Goal: Register for event/course

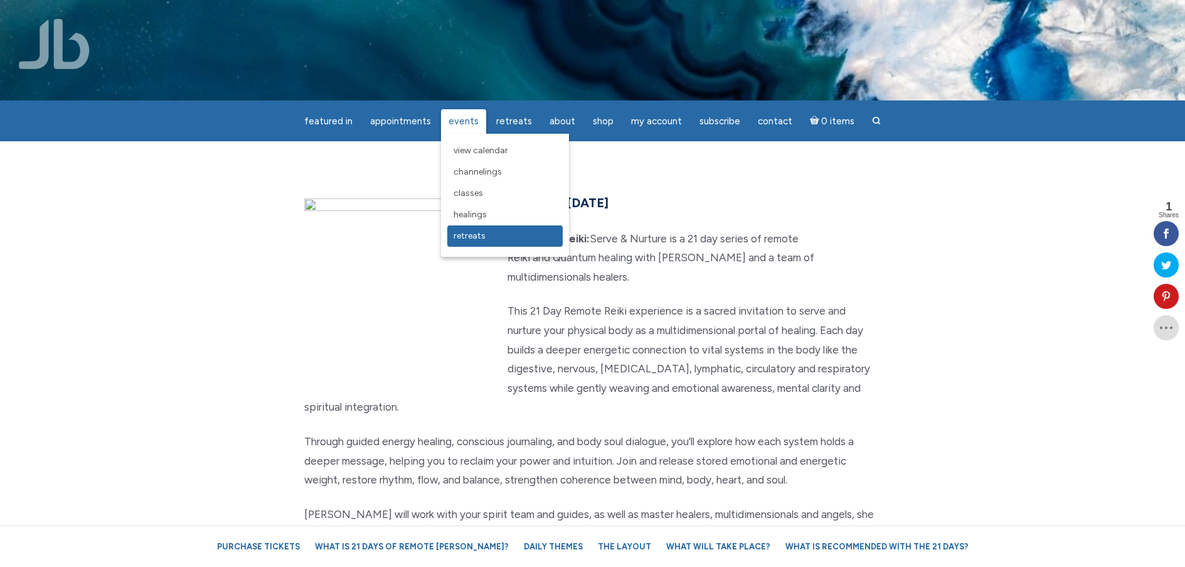
click at [470, 236] on span "Retreats" at bounding box center [470, 235] width 32 height 11
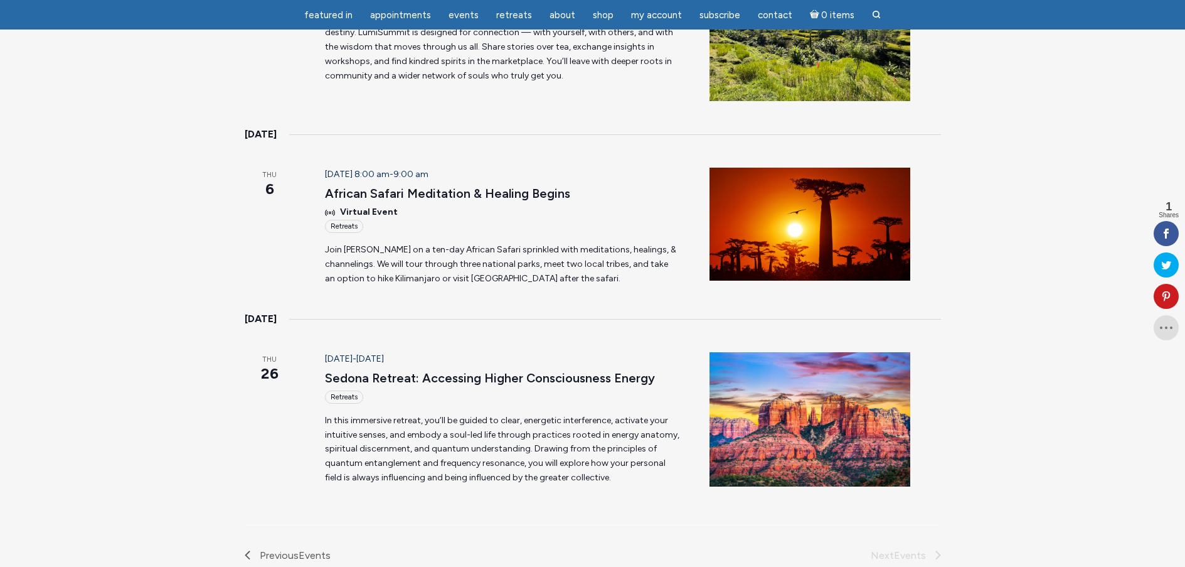
scroll to position [377, 0]
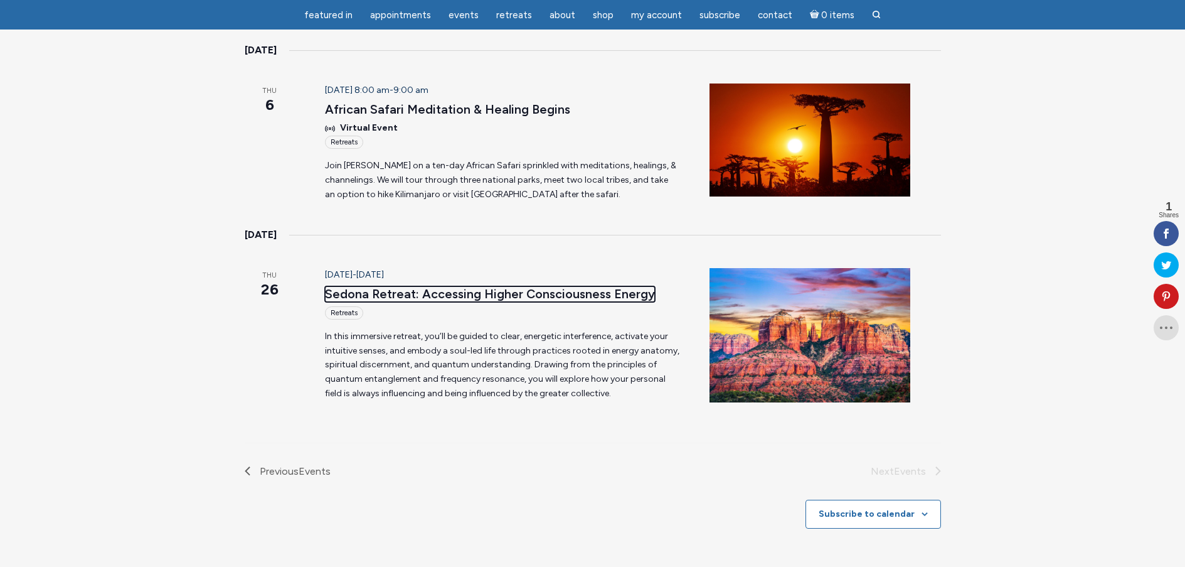
click at [466, 291] on link "Sedona Retreat: Accessing Higher Consciousness Energy" at bounding box center [490, 294] width 330 height 16
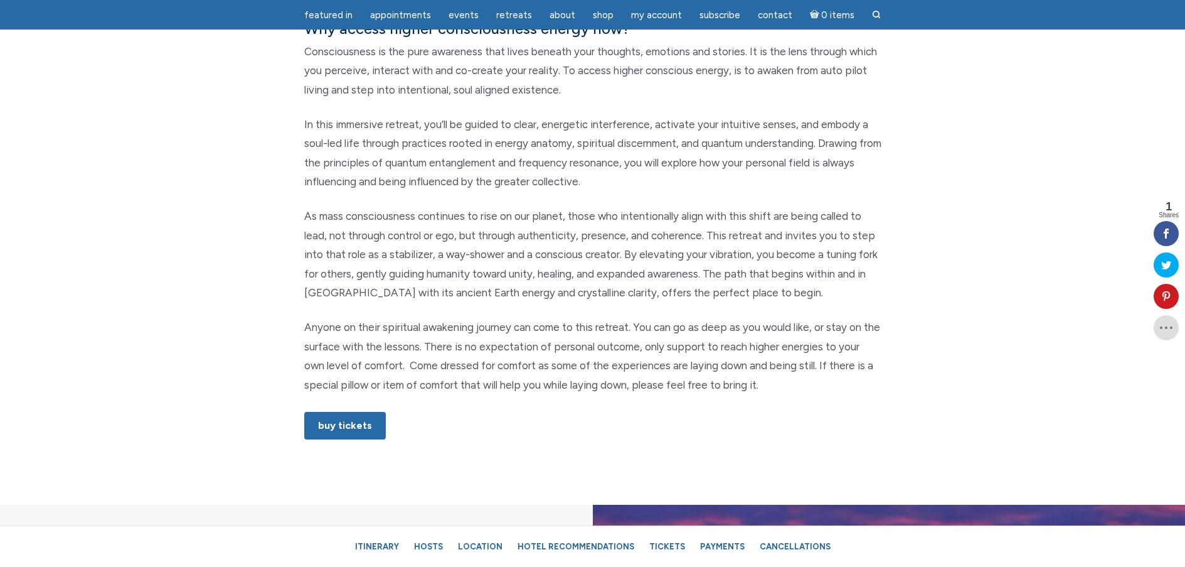
scroll to position [565, 0]
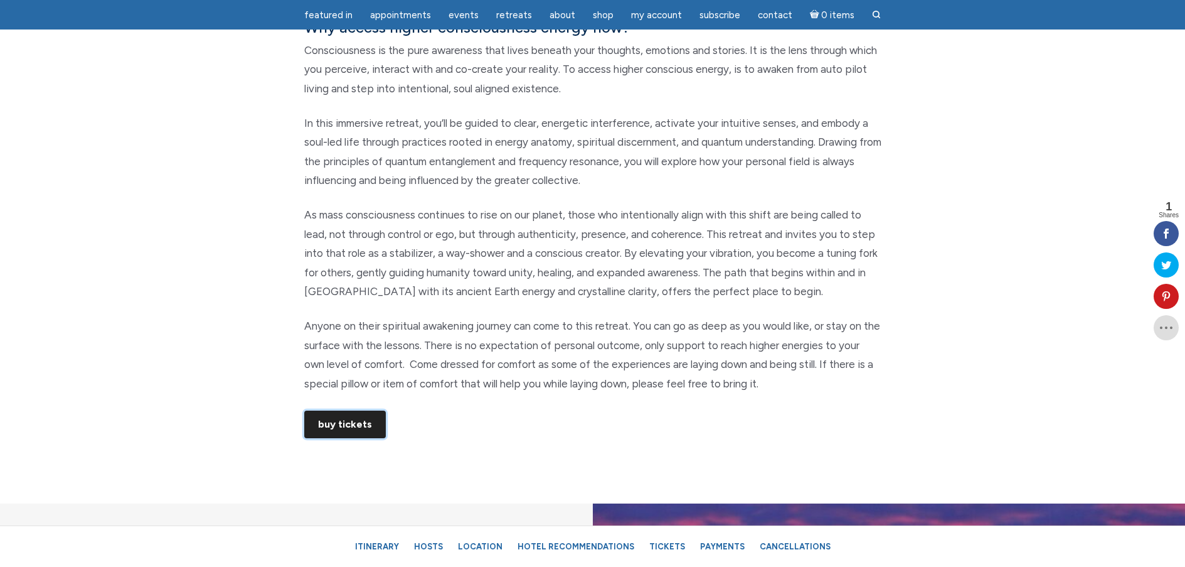
click at [367, 425] on link "Buy Tickets" at bounding box center [345, 424] width 82 height 28
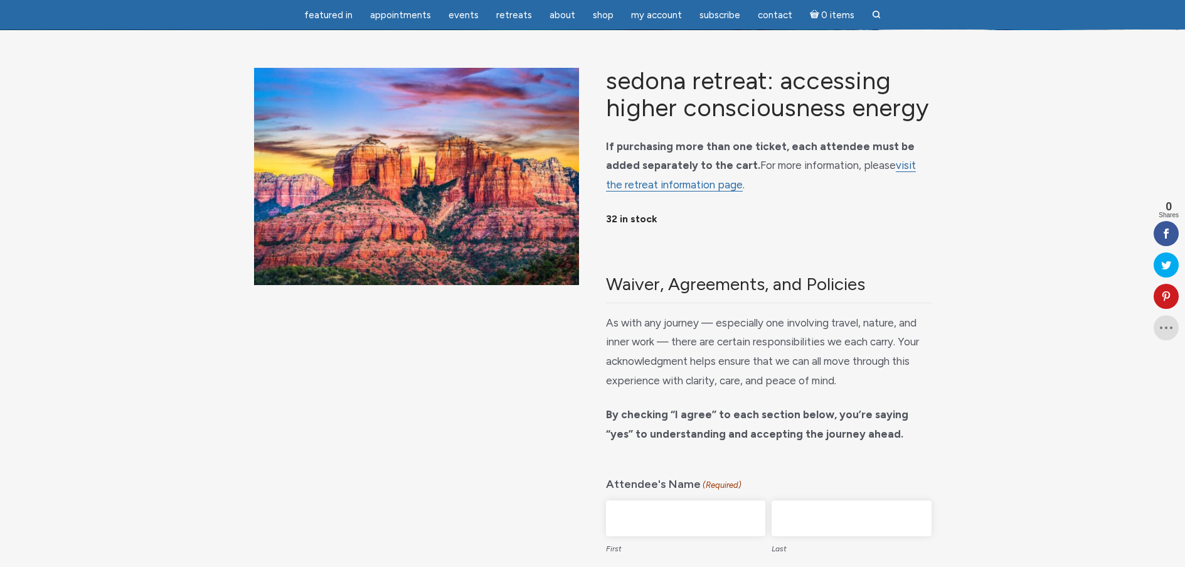
scroll to position [63, 0]
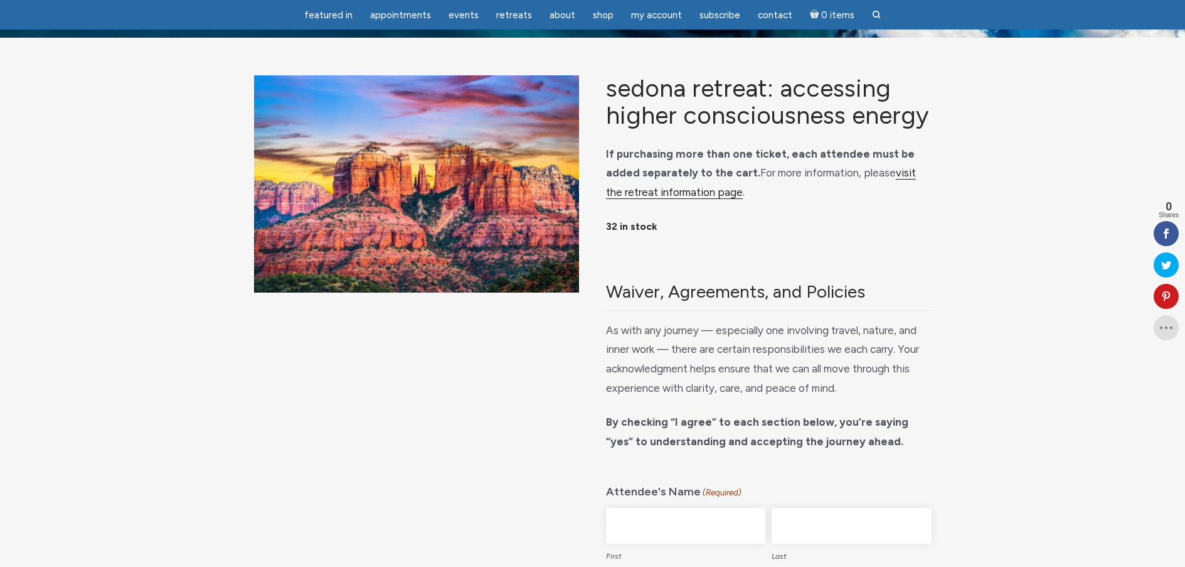
click at [916, 174] on link "visit the retreat information page" at bounding box center [761, 182] width 310 height 33
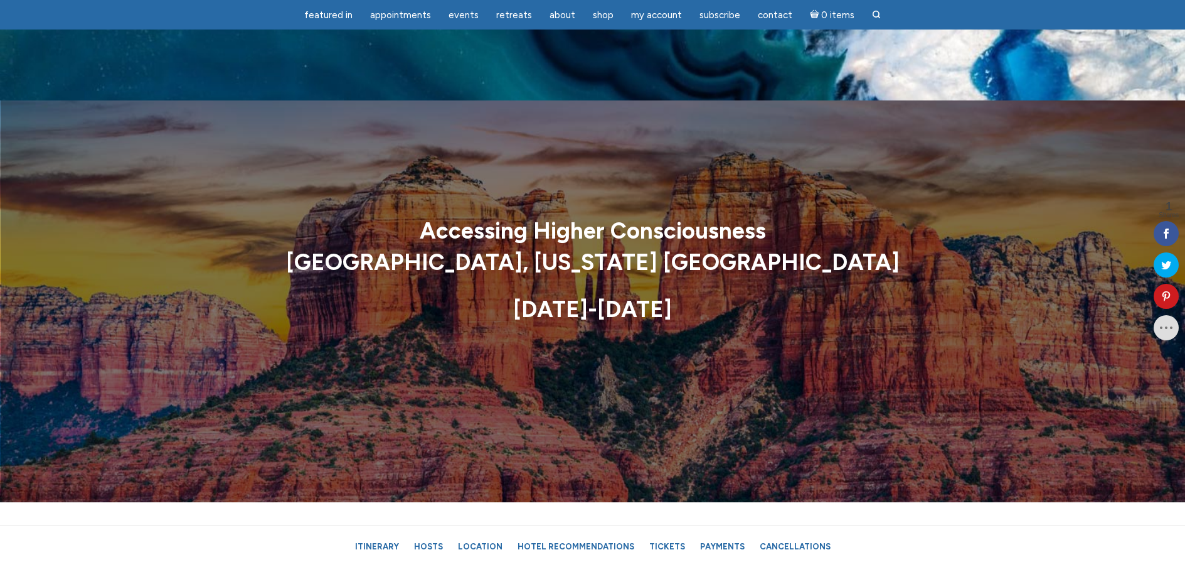
scroll to position [188, 0]
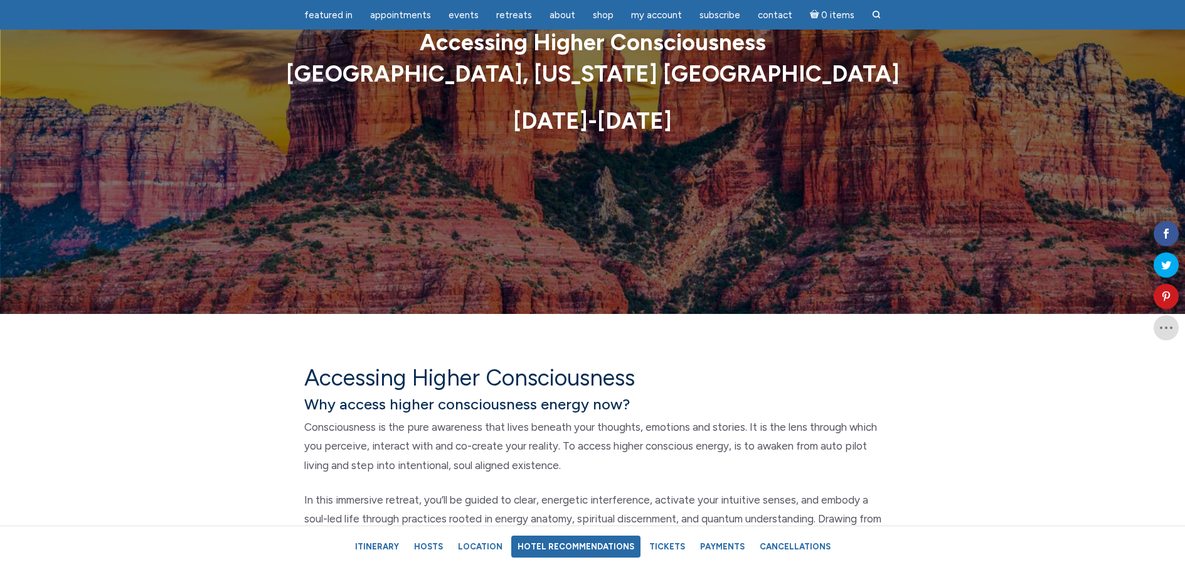
click at [587, 541] on link "Hotel Recommendations" at bounding box center [575, 546] width 129 height 22
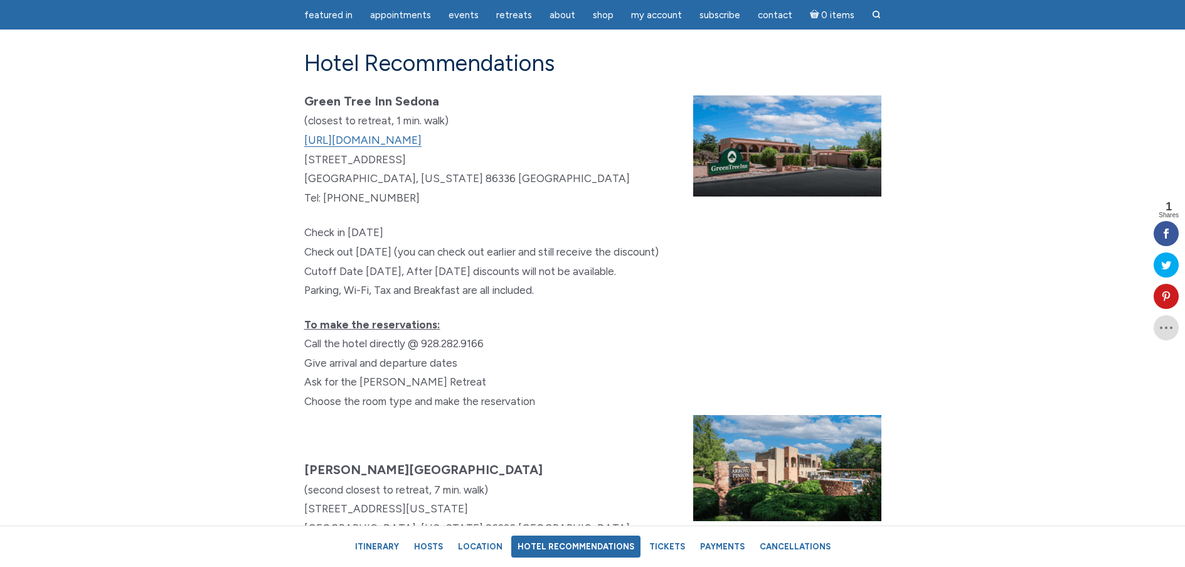
scroll to position [7066, 0]
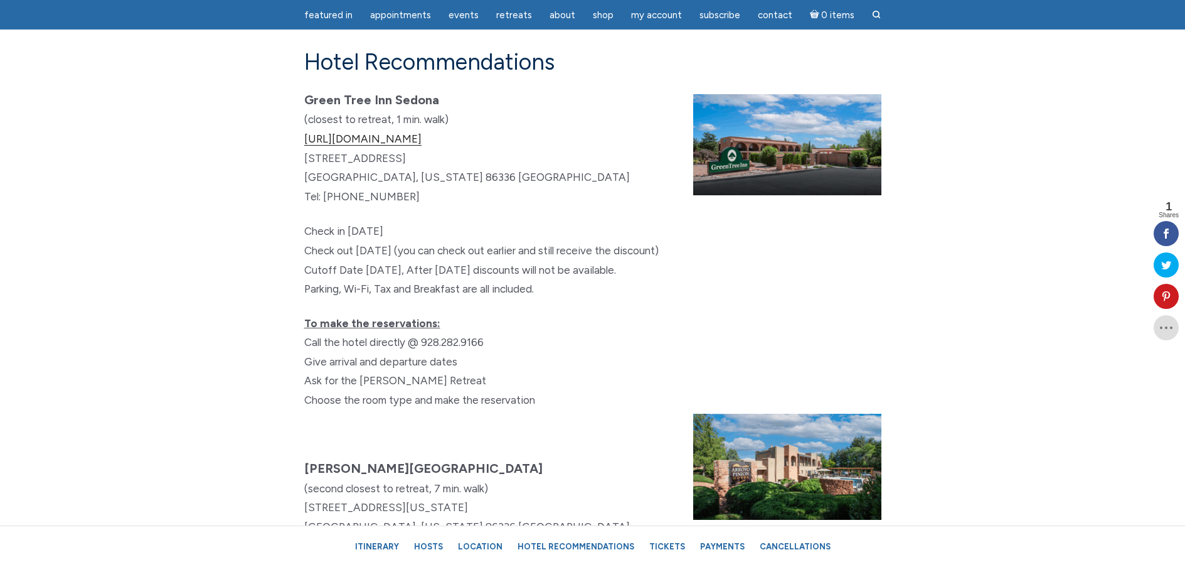
click at [392, 146] on link "https://www.greentreesedona.com" at bounding box center [362, 138] width 117 height 13
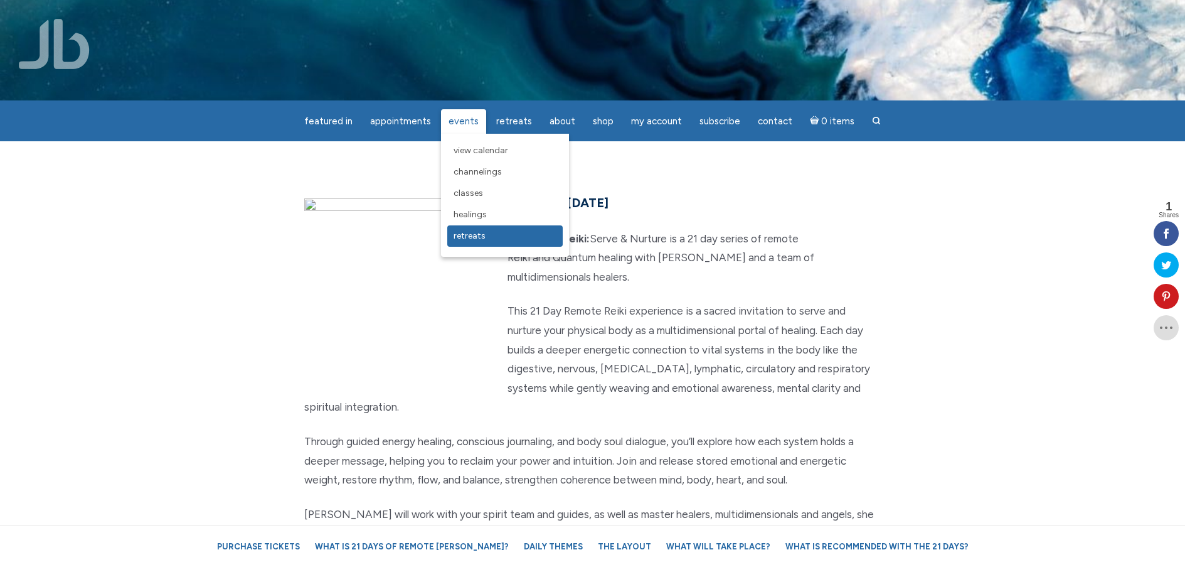
click at [471, 238] on span "Retreats" at bounding box center [470, 235] width 32 height 11
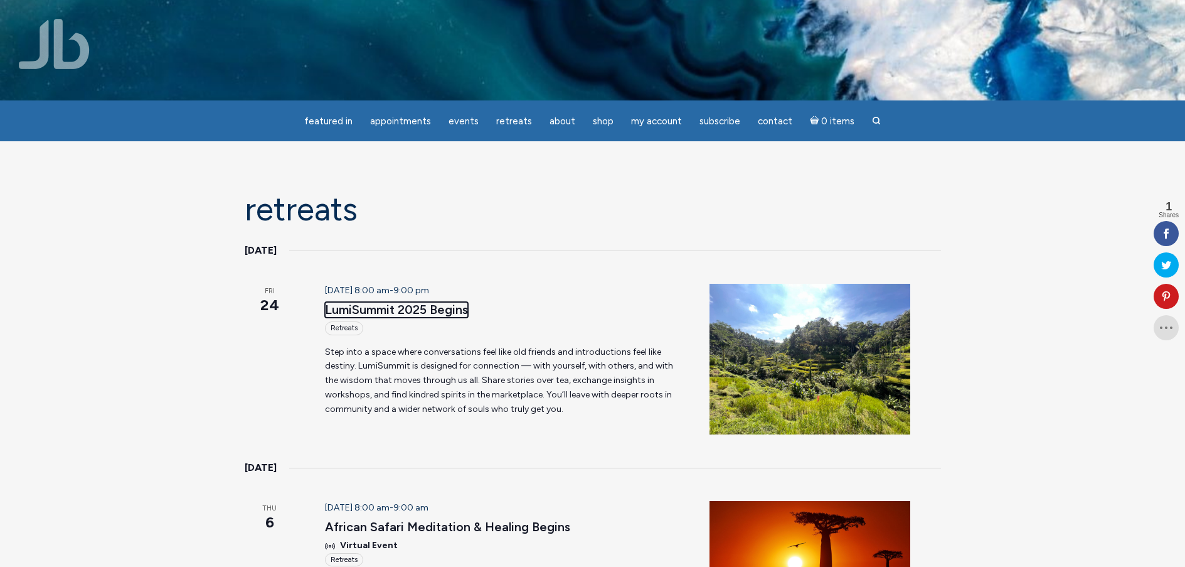
click at [357, 309] on link "LumiSummit 2025 Begins" at bounding box center [396, 310] width 143 height 16
